Goal: Transaction & Acquisition: Subscribe to service/newsletter

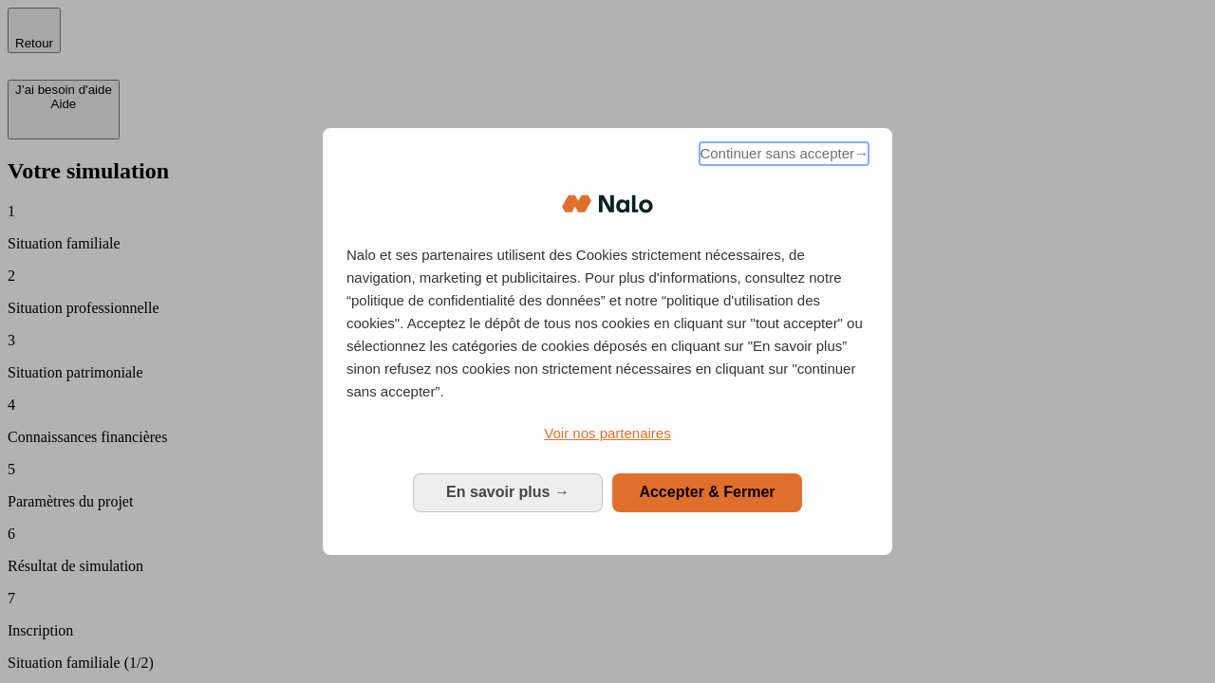
click at [782, 157] on span "Continuer sans accepter →" at bounding box center [783, 153] width 169 height 23
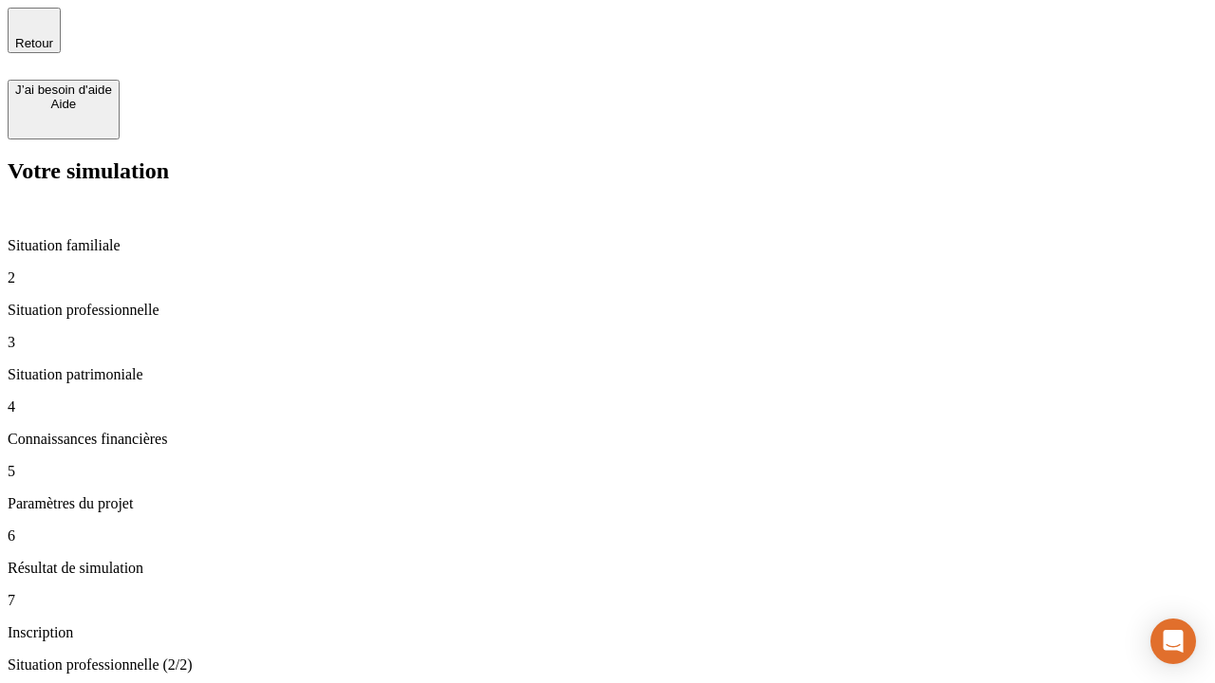
type input "30 000"
type input "0"
type input "1 000"
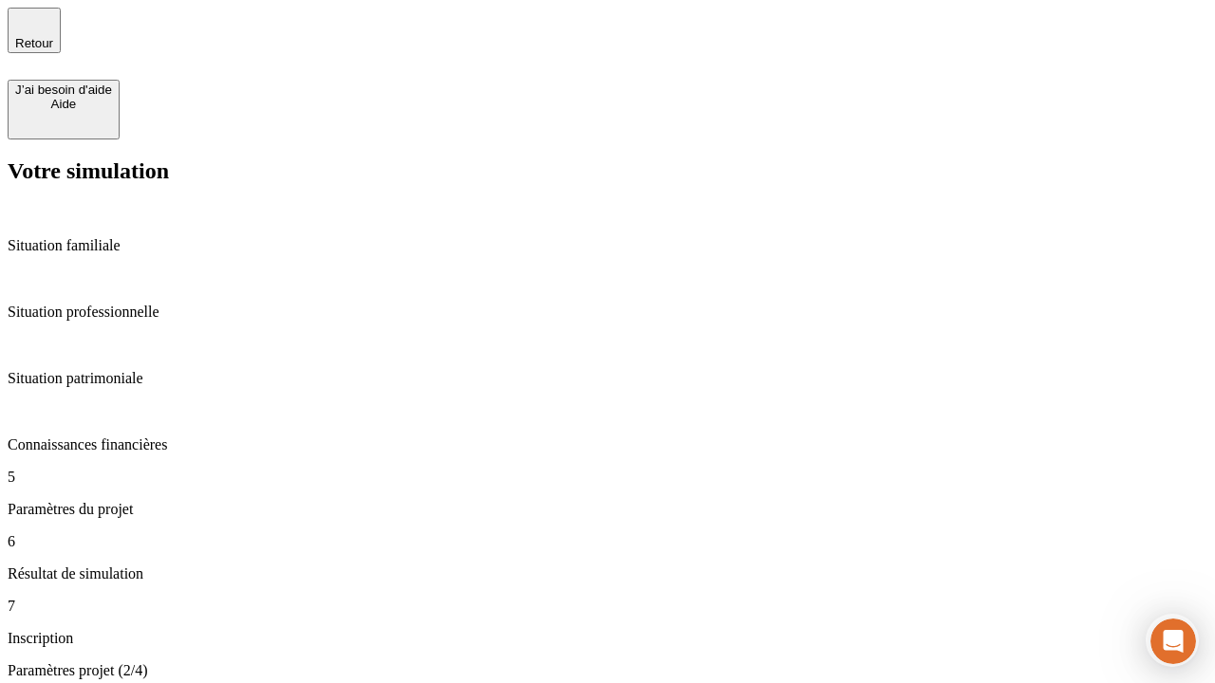
type input "40"
type input "200 000"
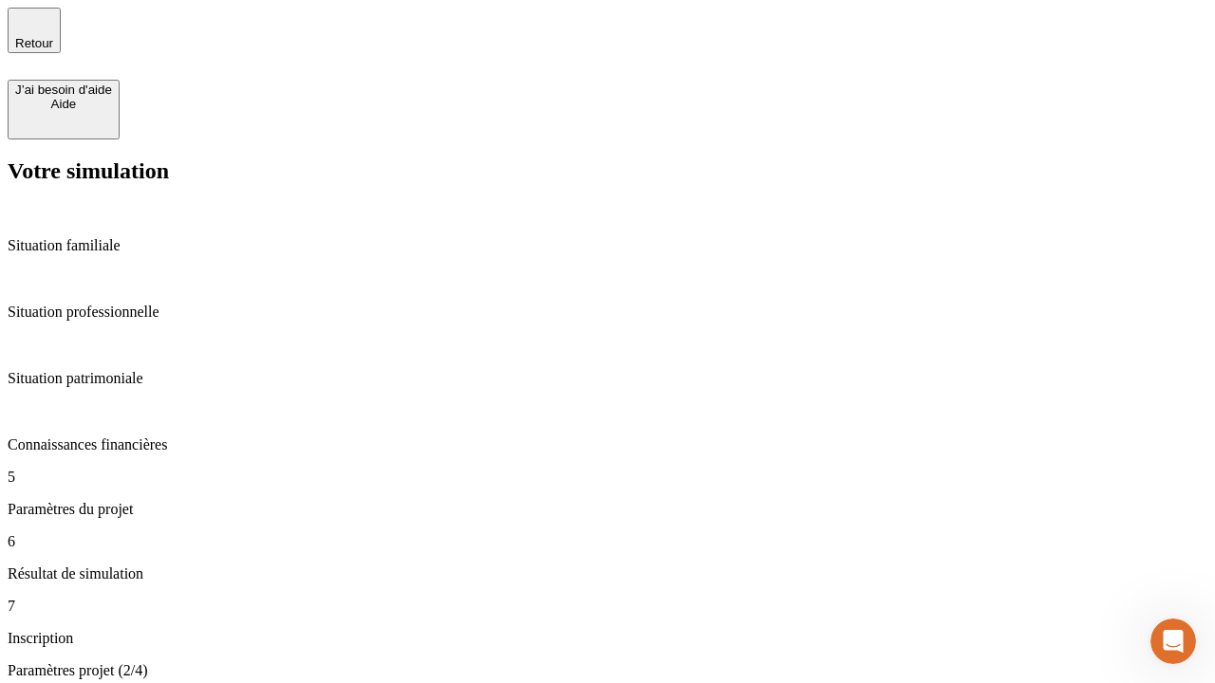
type input "640"
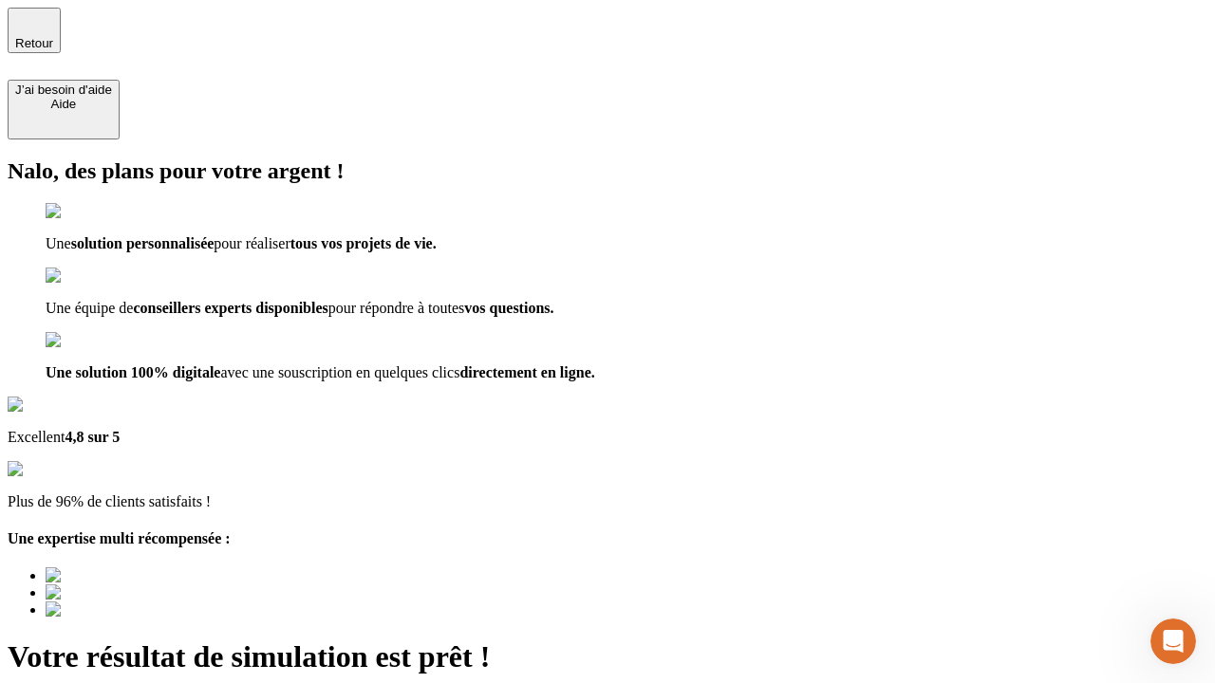
type input "[EMAIL_ADDRESS][DOMAIN_NAME]"
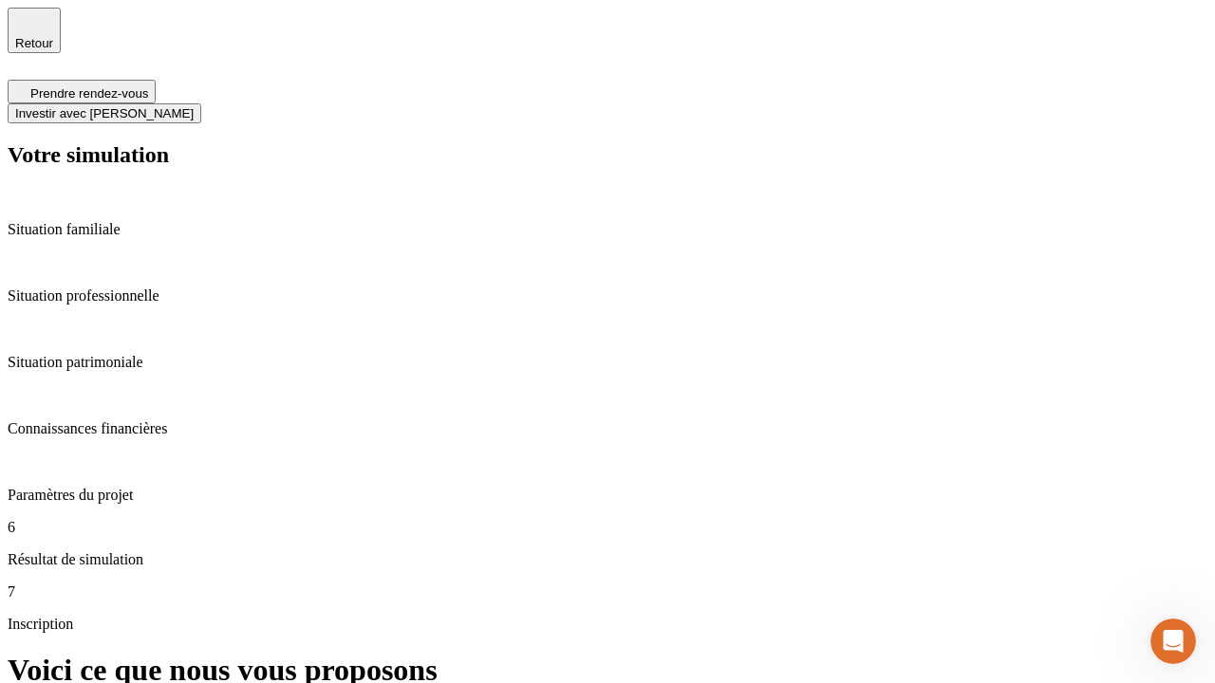
click at [194, 106] on span "Investir avec [PERSON_NAME]" at bounding box center [104, 113] width 178 height 14
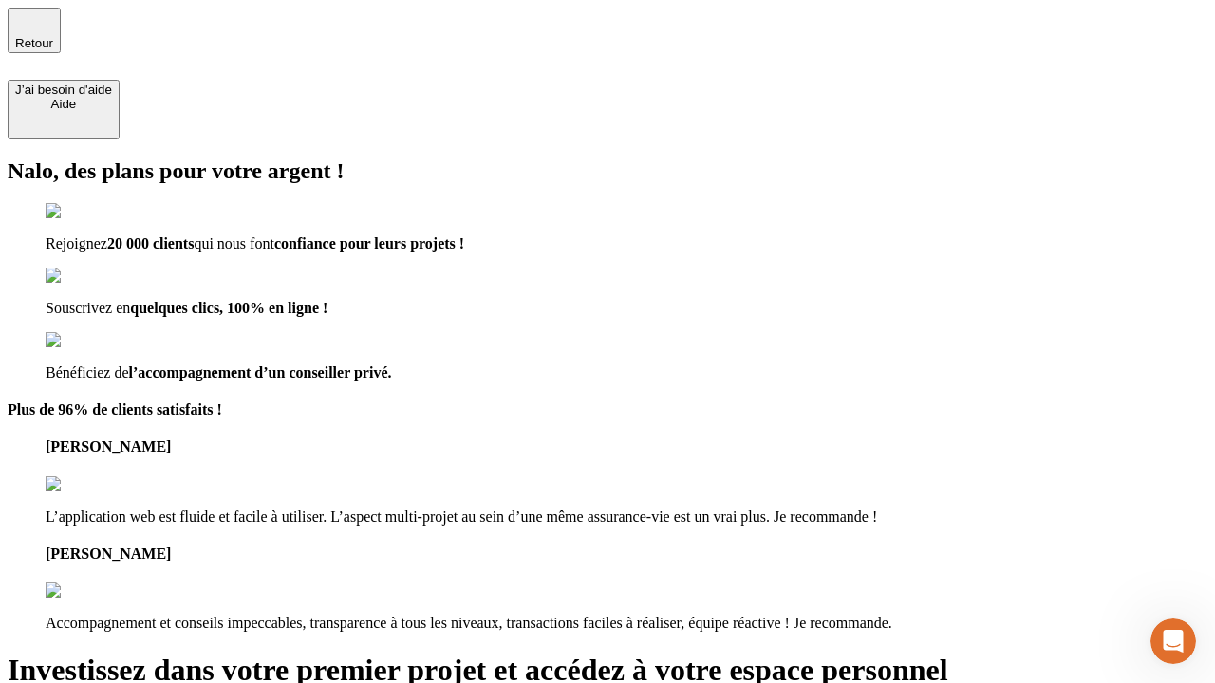
type input "[EMAIL_ADDRESS][DOMAIN_NAME]"
